Goal: Transaction & Acquisition: Purchase product/service

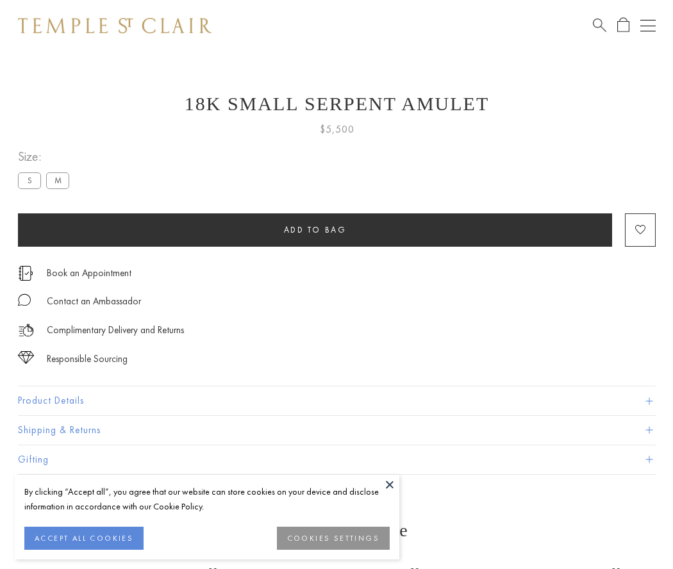
scroll to position [20, 0]
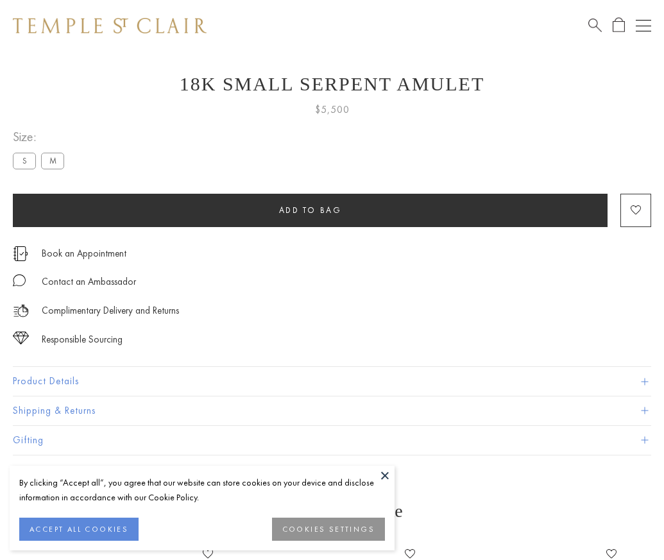
click at [310, 210] on span "Add to bag" at bounding box center [310, 210] width 63 height 11
